Goal: Task Accomplishment & Management: Manage account settings

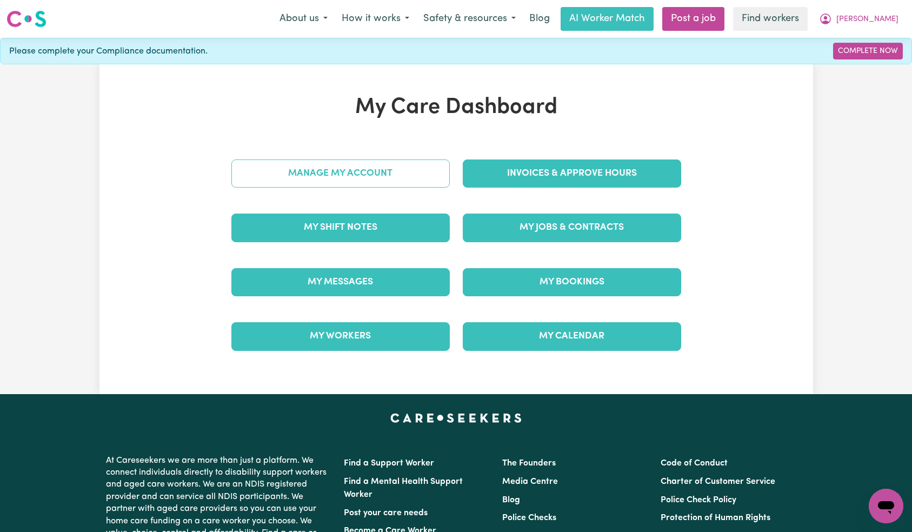
click at [394, 167] on link "Manage My Account" at bounding box center [340, 173] width 218 height 28
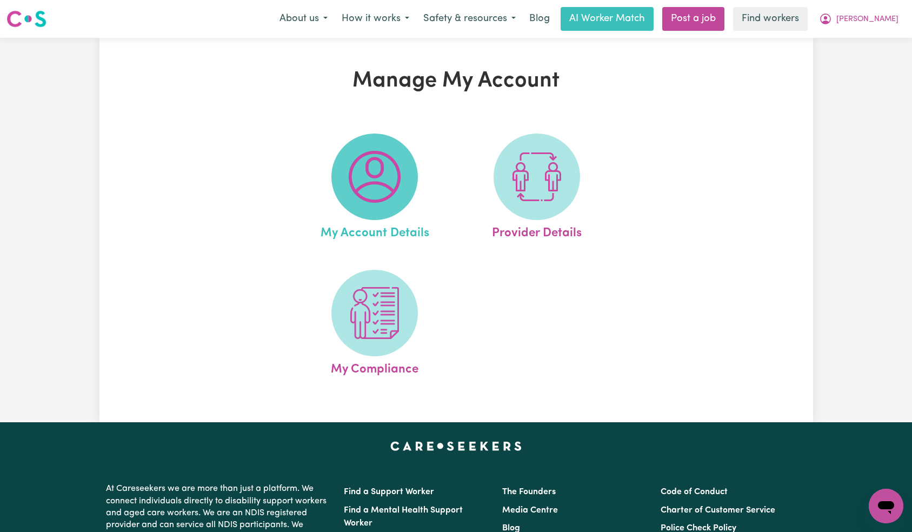
click at [369, 183] on img at bounding box center [375, 177] width 52 height 52
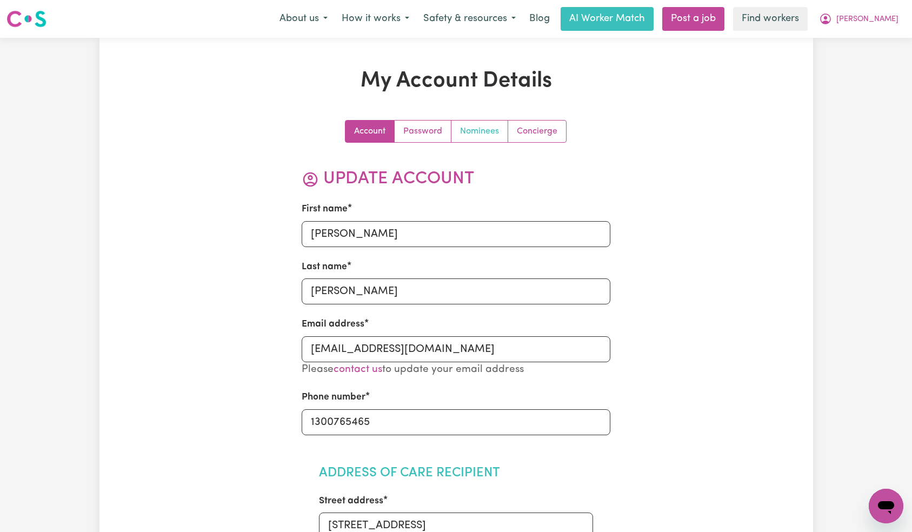
click at [474, 141] on link "Nominees" at bounding box center [479, 132] width 57 height 22
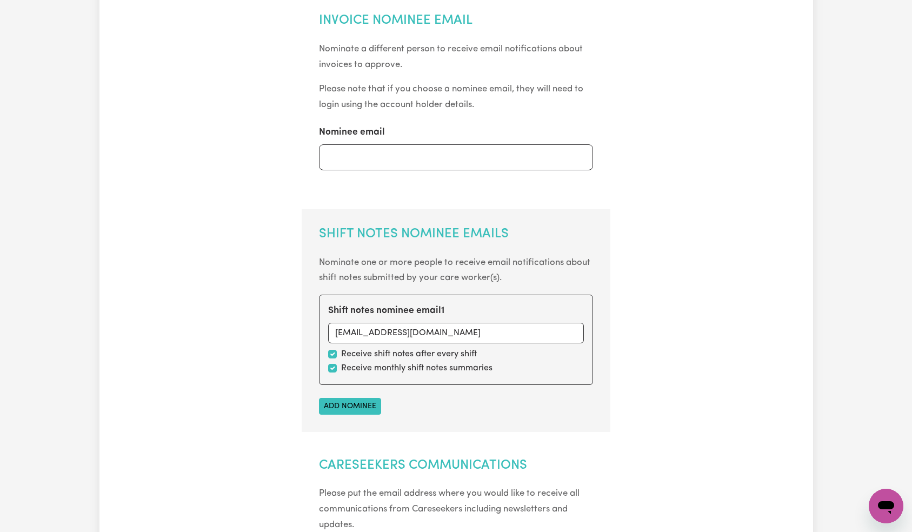
scroll to position [287, 0]
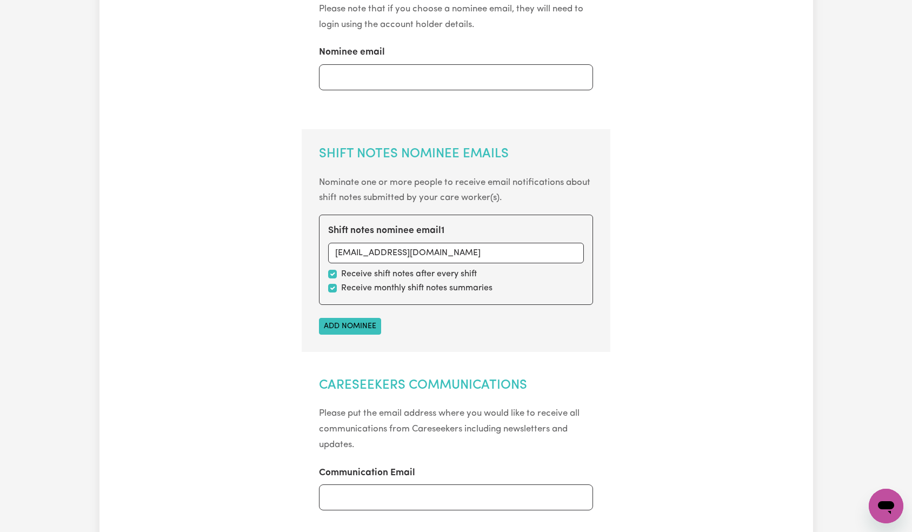
click at [331, 292] on div "Receive monthly shift notes summaries" at bounding box center [456, 288] width 256 height 13
click at [332, 289] on input "checkbox" at bounding box center [332, 288] width 9 height 9
checkbox input "false"
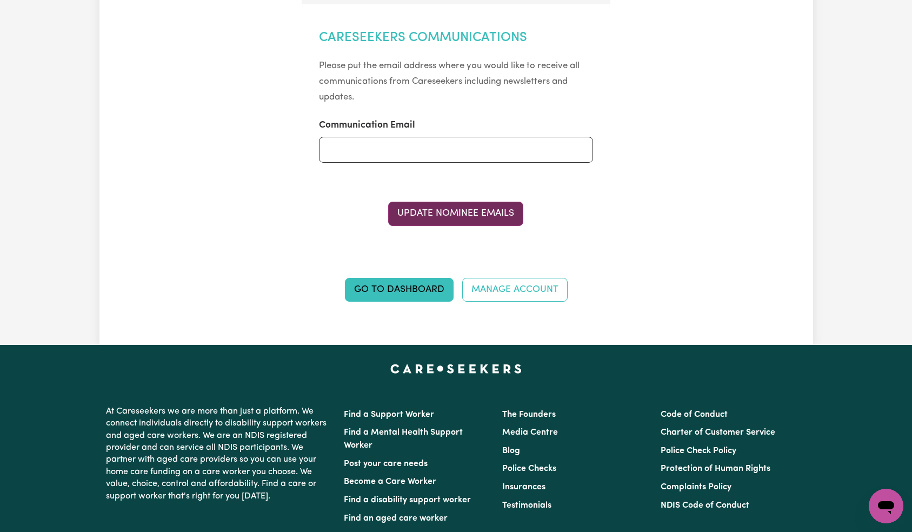
click at [455, 211] on button "Update Nominee Emails" at bounding box center [455, 214] width 135 height 24
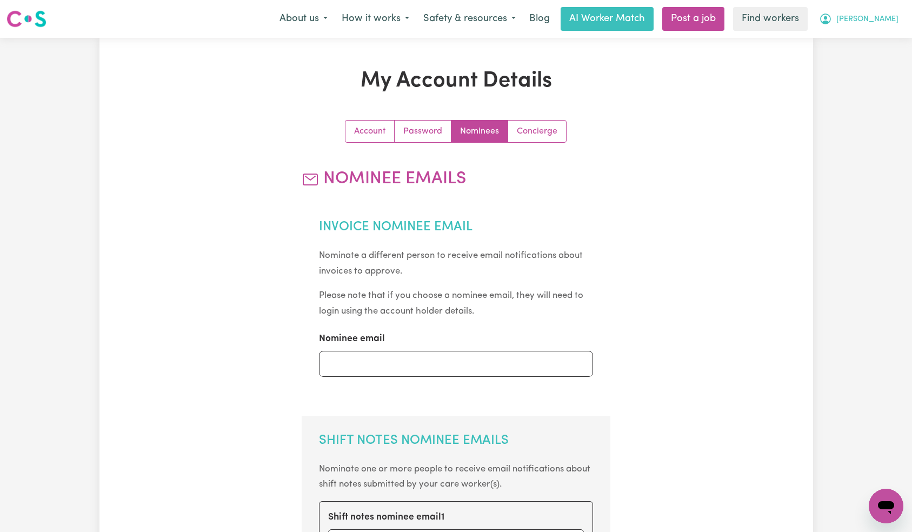
click at [866, 26] on button "[PERSON_NAME]" at bounding box center [859, 19] width 94 height 23
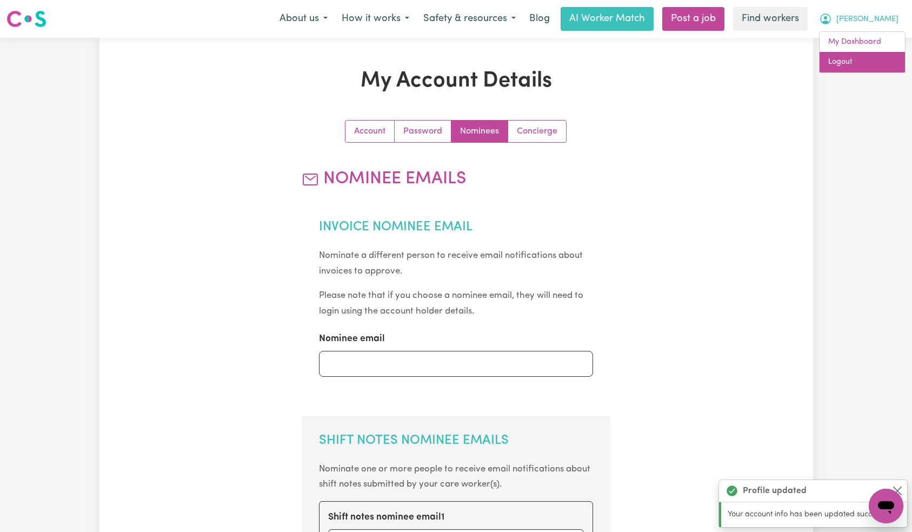
click at [862, 64] on link "Logout" at bounding box center [862, 62] width 85 height 21
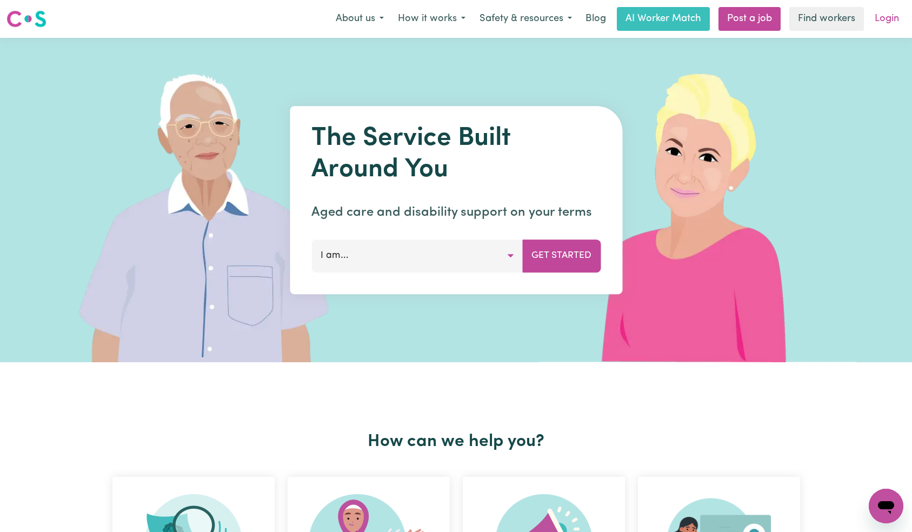
click at [892, 18] on link "Login" at bounding box center [886, 19] width 37 height 24
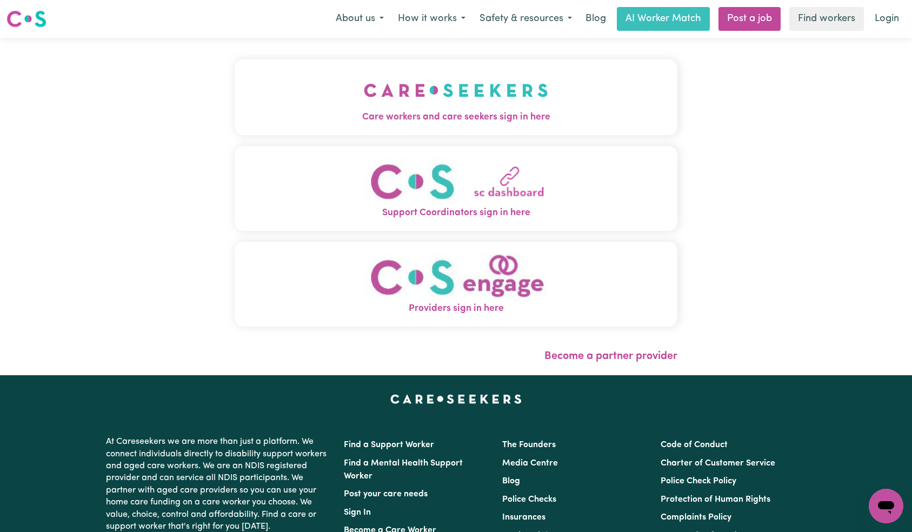
click at [286, 77] on button "Care workers and care seekers sign in here" at bounding box center [456, 97] width 443 height 76
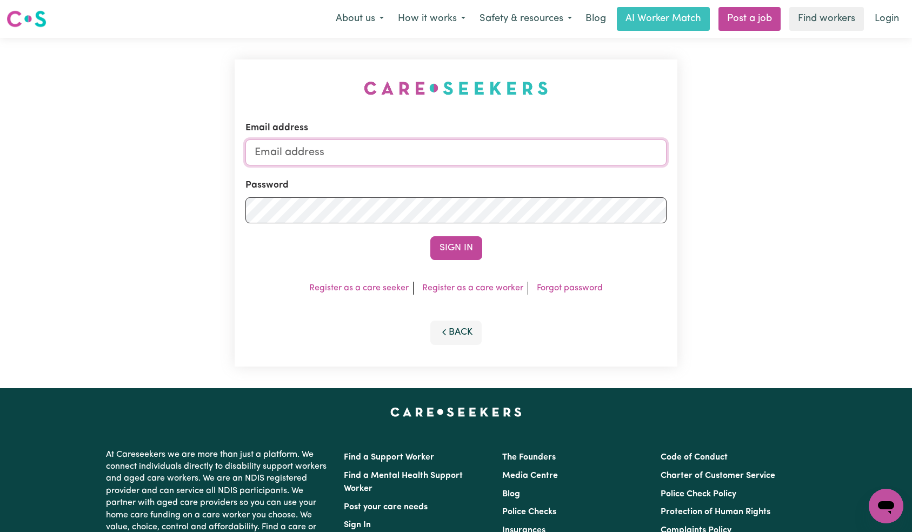
click at [438, 153] on input "Email address" at bounding box center [456, 152] width 422 height 26
paste input "[EMAIL_ADDRESS][DOMAIN_NAME]"
type input "[EMAIL_ADDRESS][DOMAIN_NAME]"
click at [445, 259] on div "Email address [EMAIL_ADDRESS][DOMAIN_NAME] Password Sign In Register as a care …" at bounding box center [456, 212] width 443 height 307
click at [468, 247] on button "Sign In" at bounding box center [456, 248] width 52 height 24
